Goal: Transaction & Acquisition: Book appointment/travel/reservation

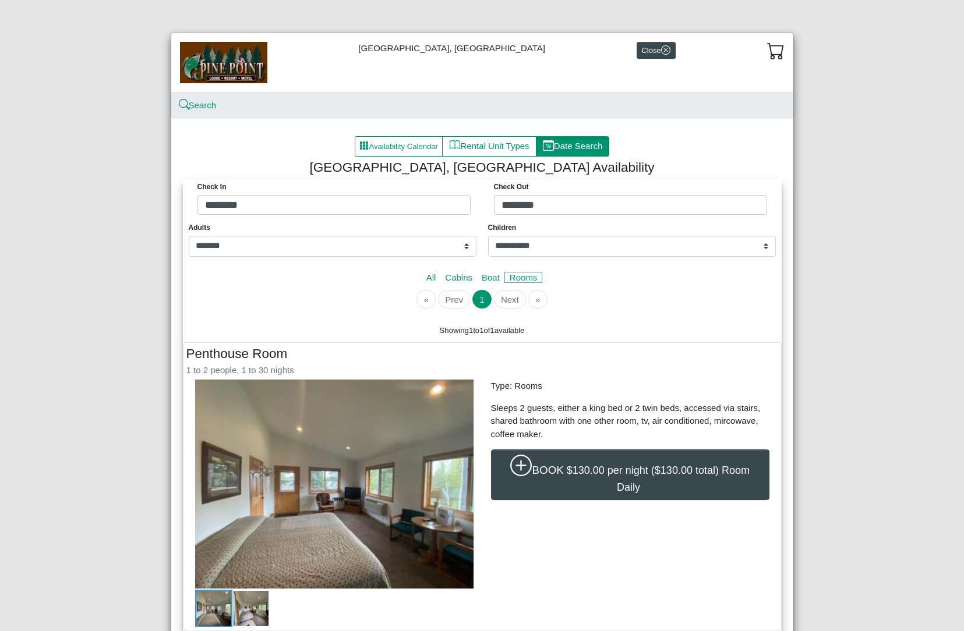
select select "*"
click at [503, 151] on button "Rental Unit Types" at bounding box center [489, 146] width 94 height 21
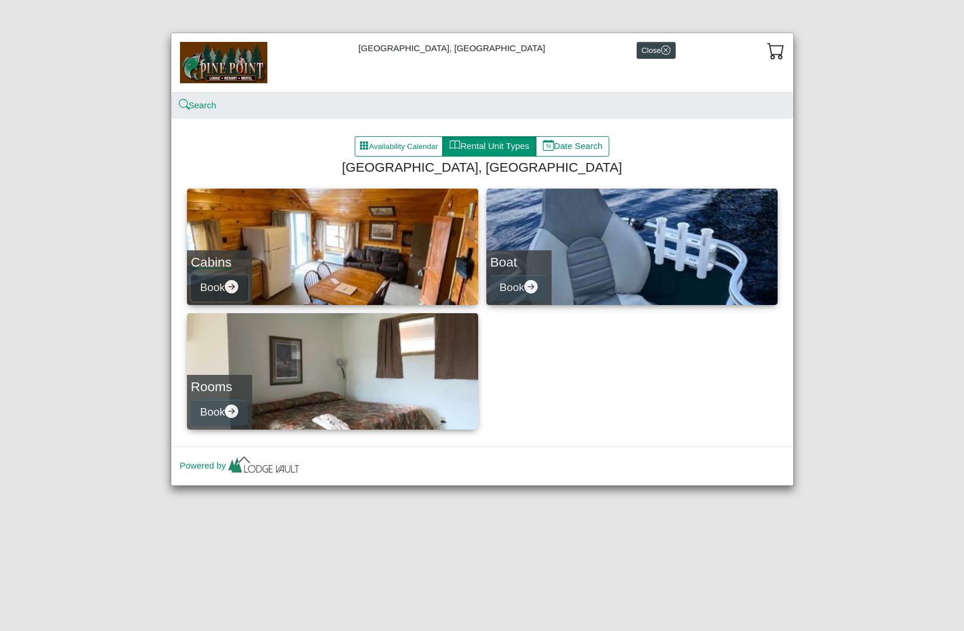
click at [230, 286] on icon "arrow right circle fill" at bounding box center [231, 286] width 13 height 13
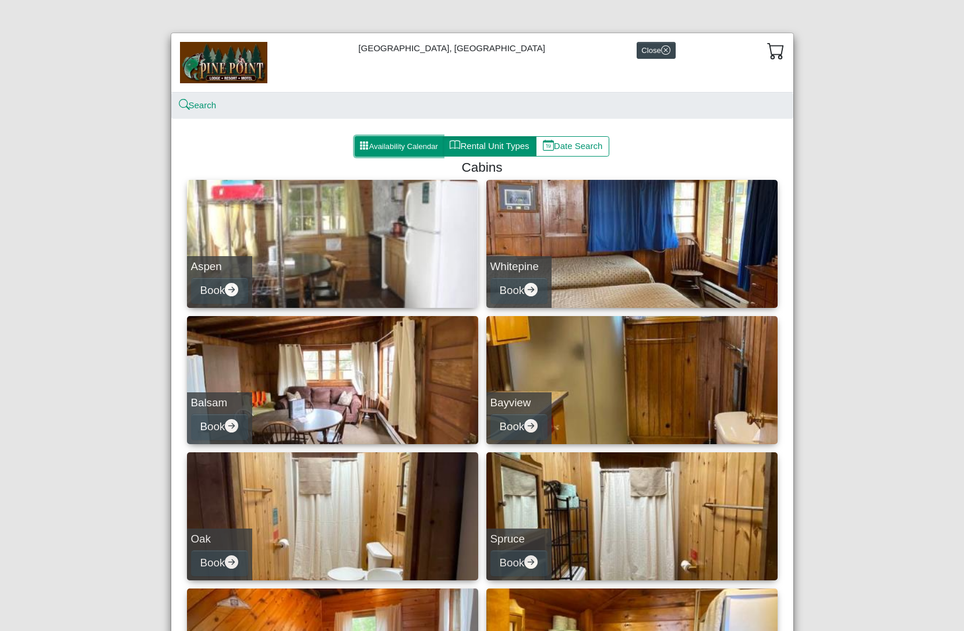
click at [391, 147] on button "Availability Calendar" at bounding box center [399, 146] width 89 height 21
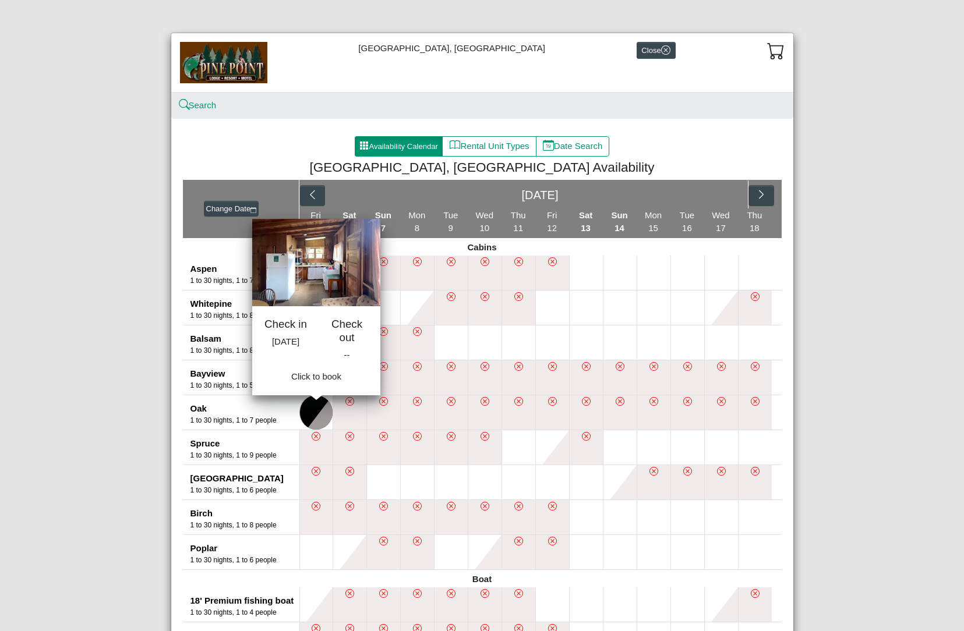
click at [301, 413] on button at bounding box center [316, 412] width 33 height 34
click at [317, 416] on button at bounding box center [316, 412] width 33 height 34
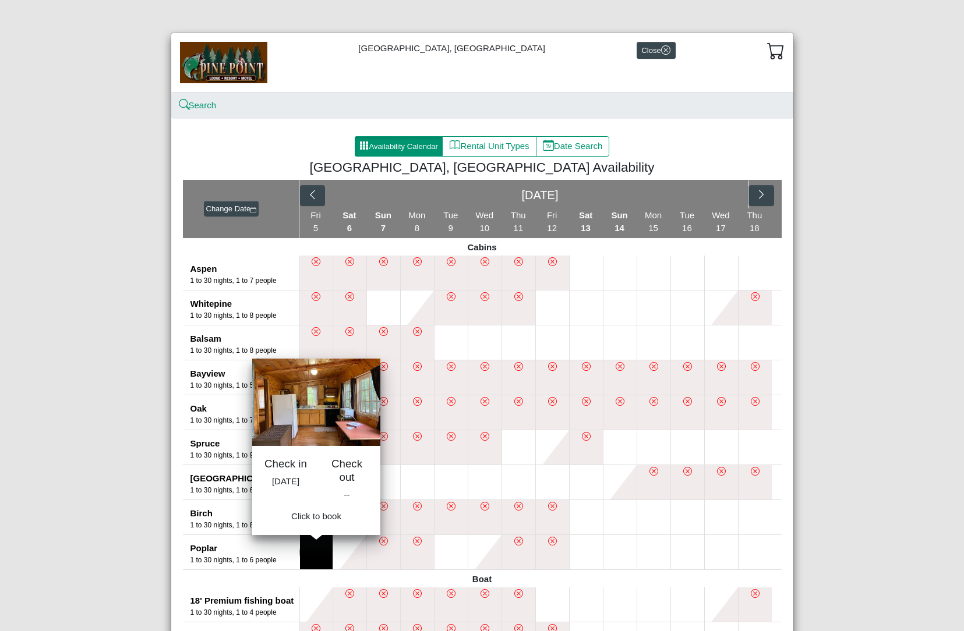
click at [308, 547] on button at bounding box center [316, 552] width 33 height 34
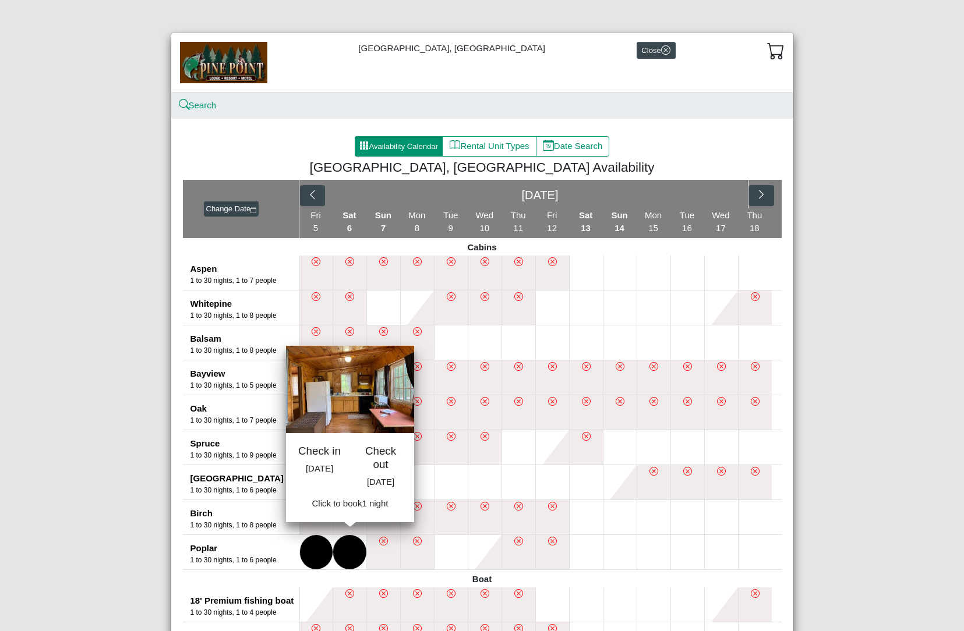
click at [342, 543] on button at bounding box center [349, 552] width 33 height 34
click at [345, 512] on span "Book 1 night" at bounding box center [350, 507] width 48 height 10
select select "*"
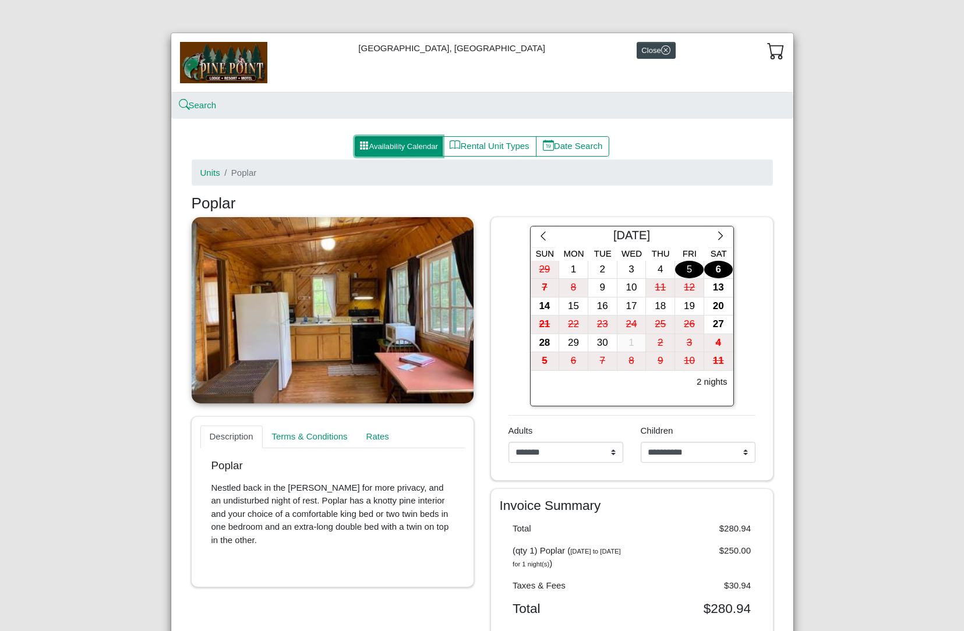
click at [383, 150] on button "Availability Calendar" at bounding box center [399, 146] width 89 height 21
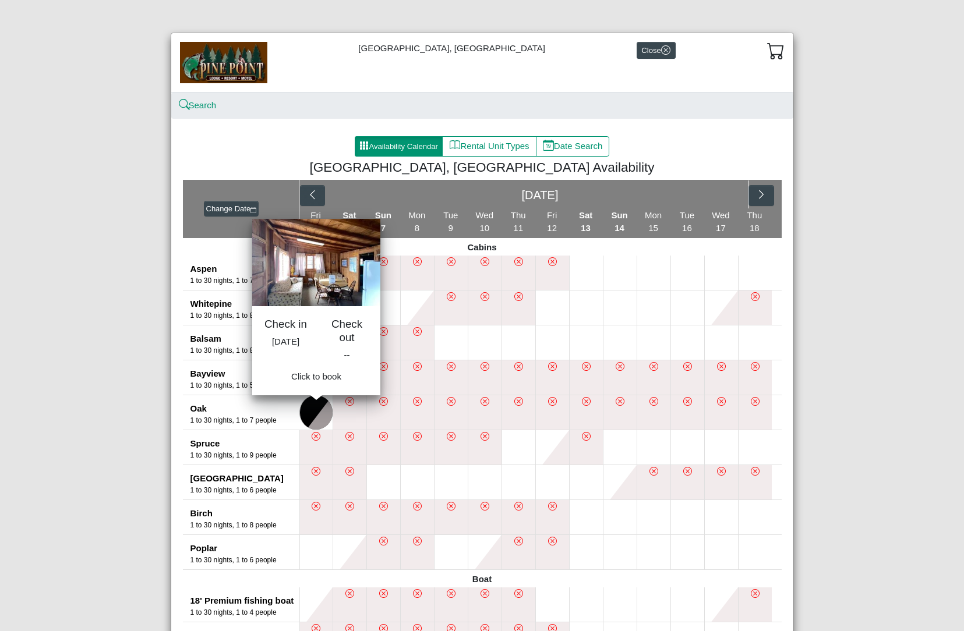
click at [303, 408] on button at bounding box center [316, 412] width 33 height 34
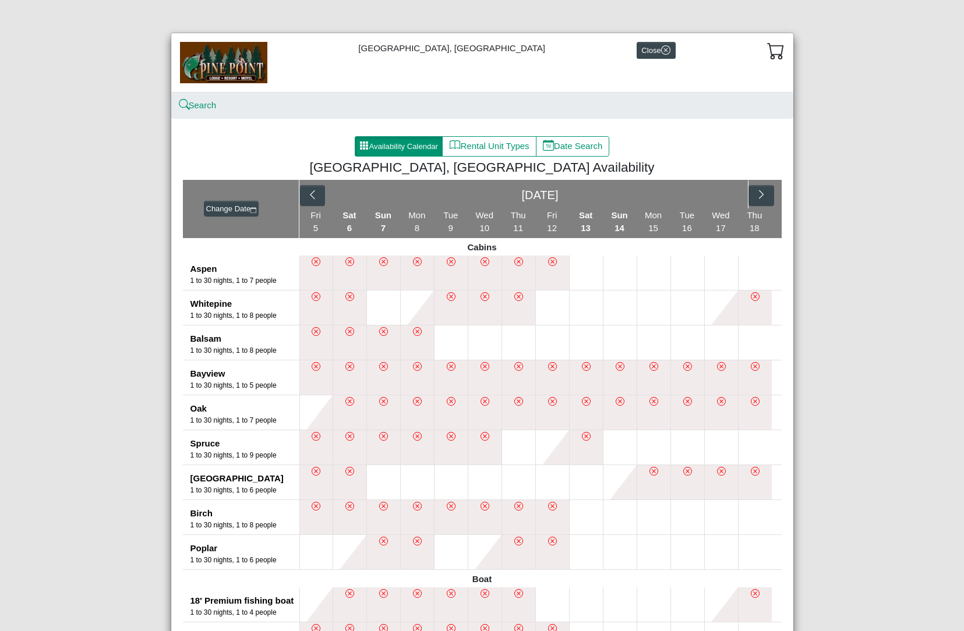
click at [349, 418] on li at bounding box center [350, 412] width 34 height 34
